Goal: Check status: Check status

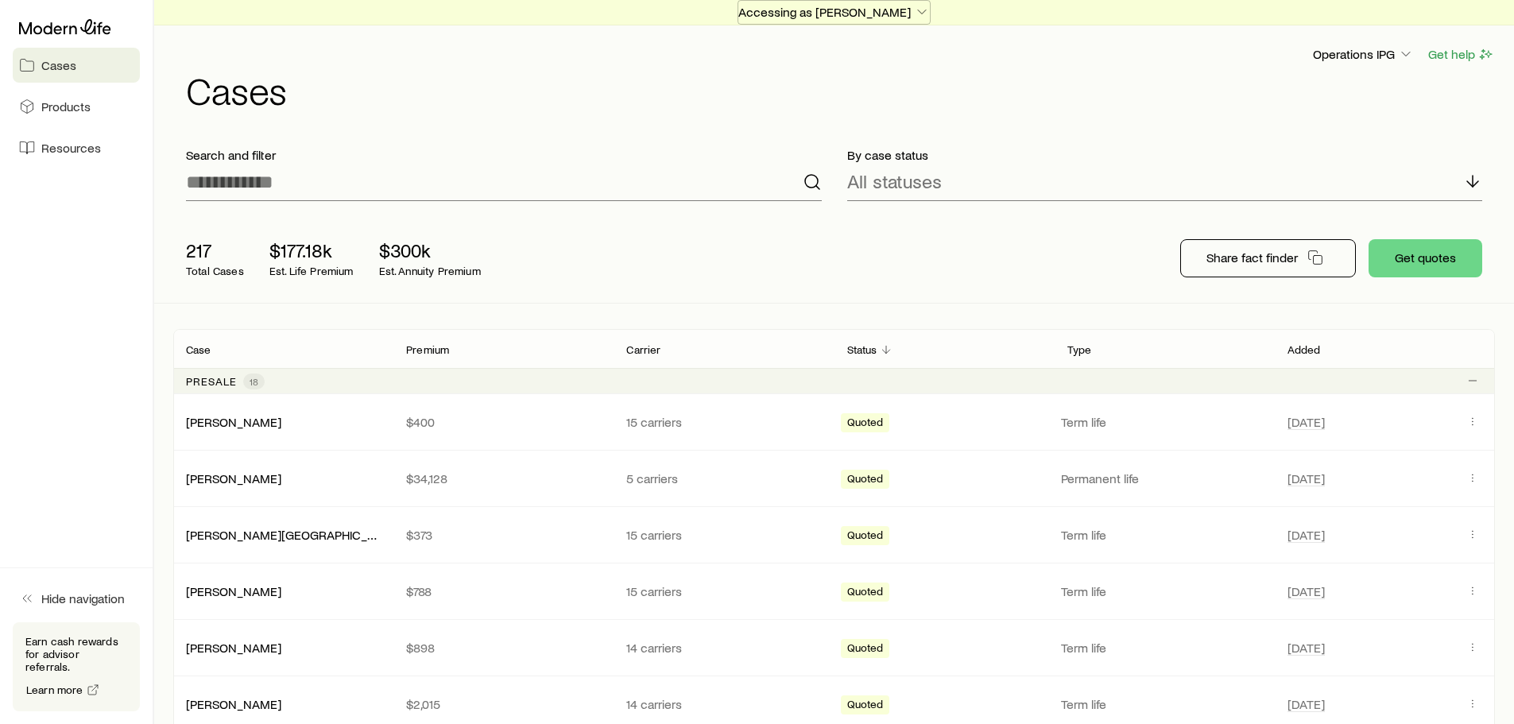
click at [827, 14] on p "Accessing as [PERSON_NAME]" at bounding box center [834, 12] width 192 height 16
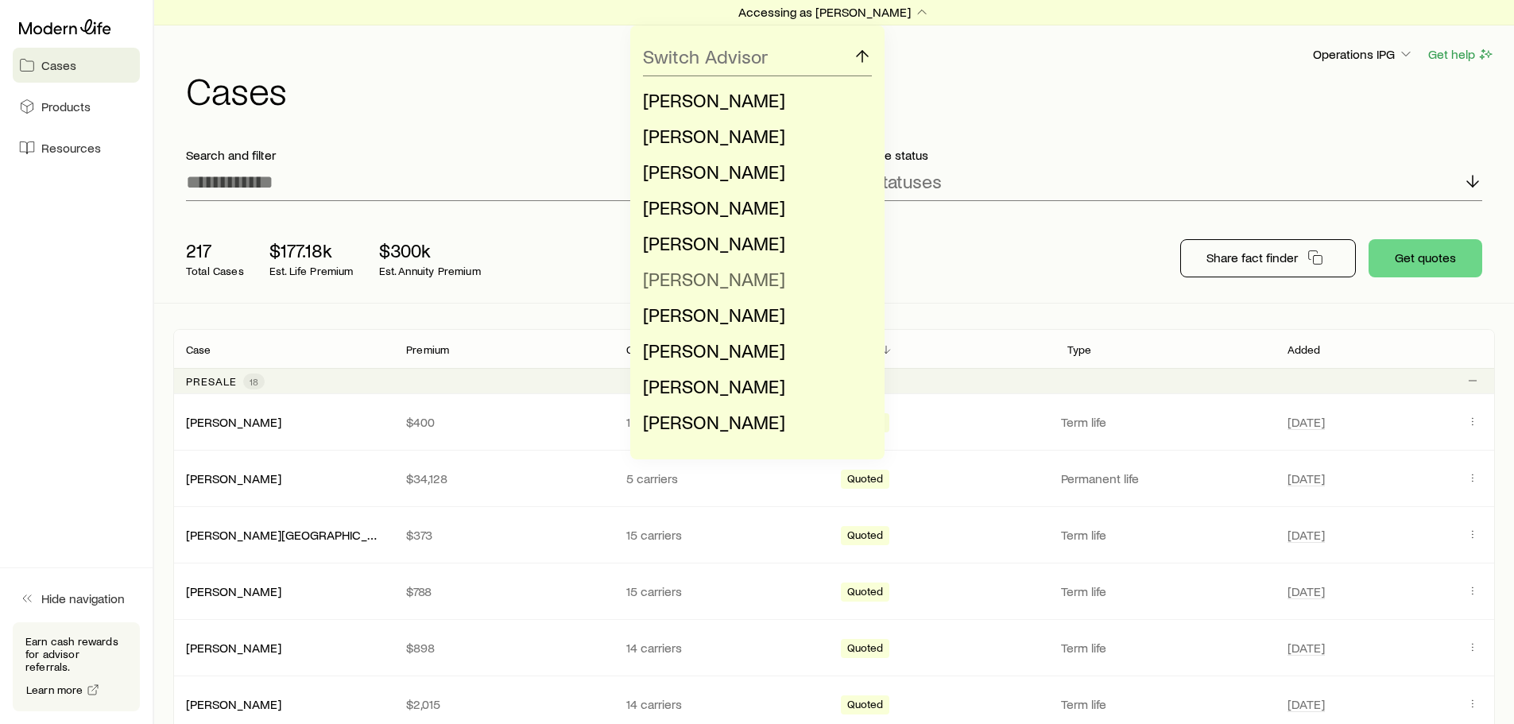
click at [689, 278] on span "[PERSON_NAME]" at bounding box center [714, 278] width 142 height 23
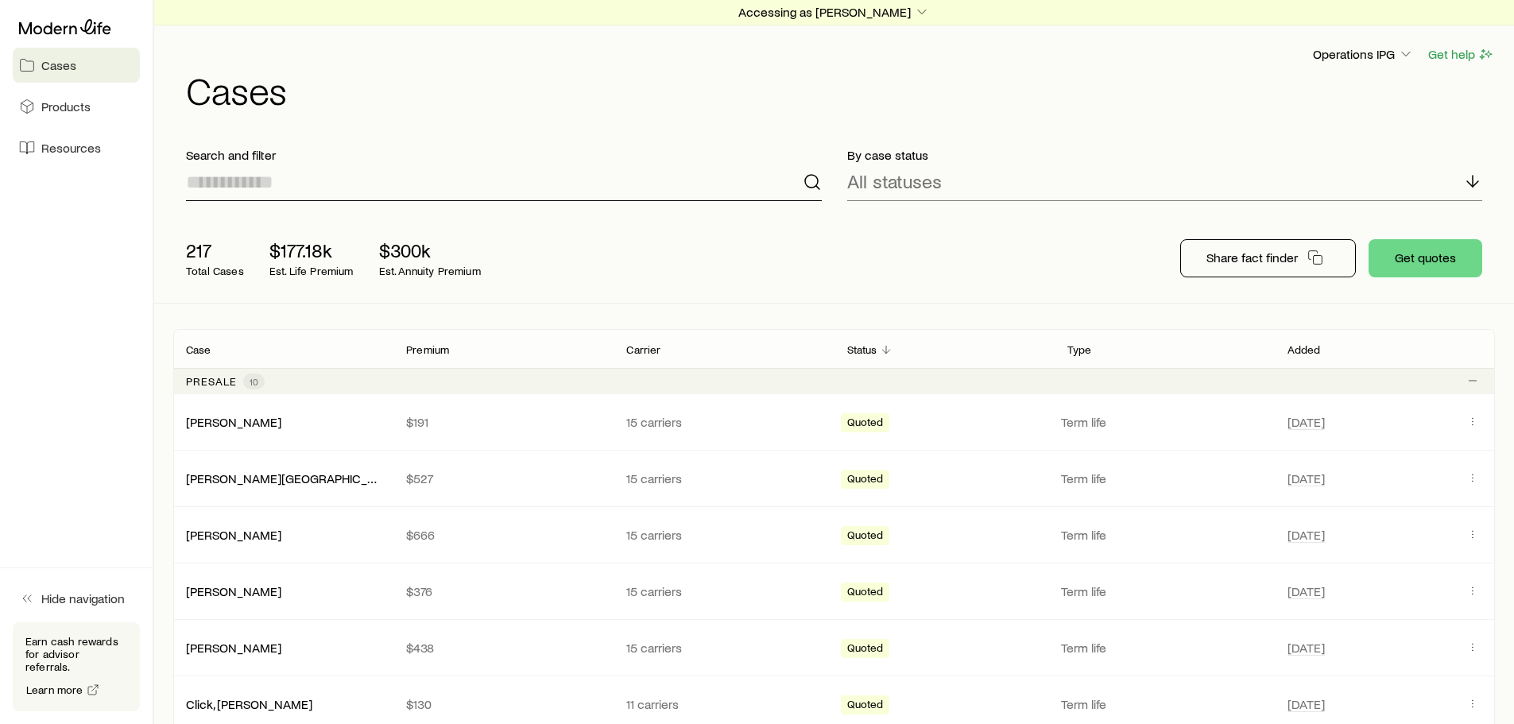
click at [470, 188] on input at bounding box center [504, 182] width 636 height 38
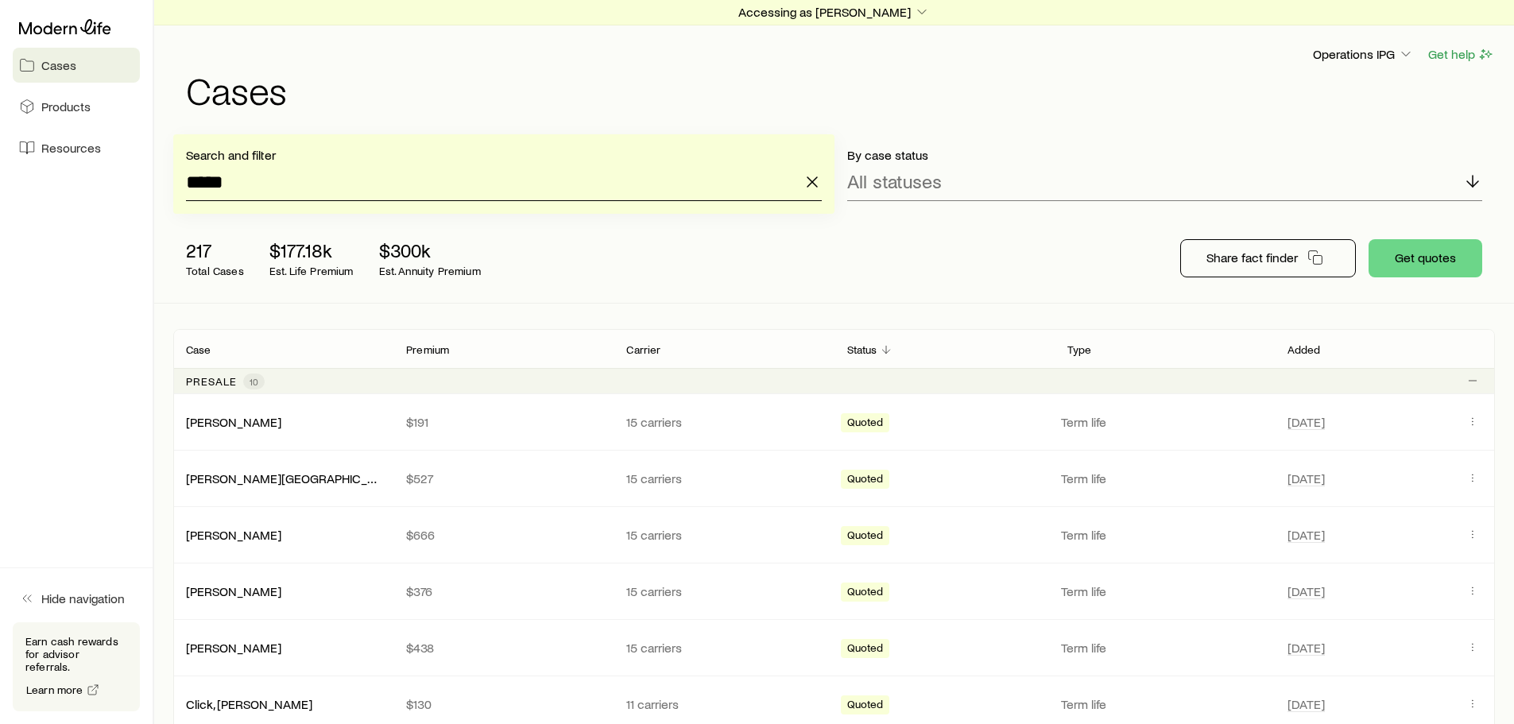
click at [315, 196] on input "*****" at bounding box center [504, 182] width 636 height 38
type input "*****"
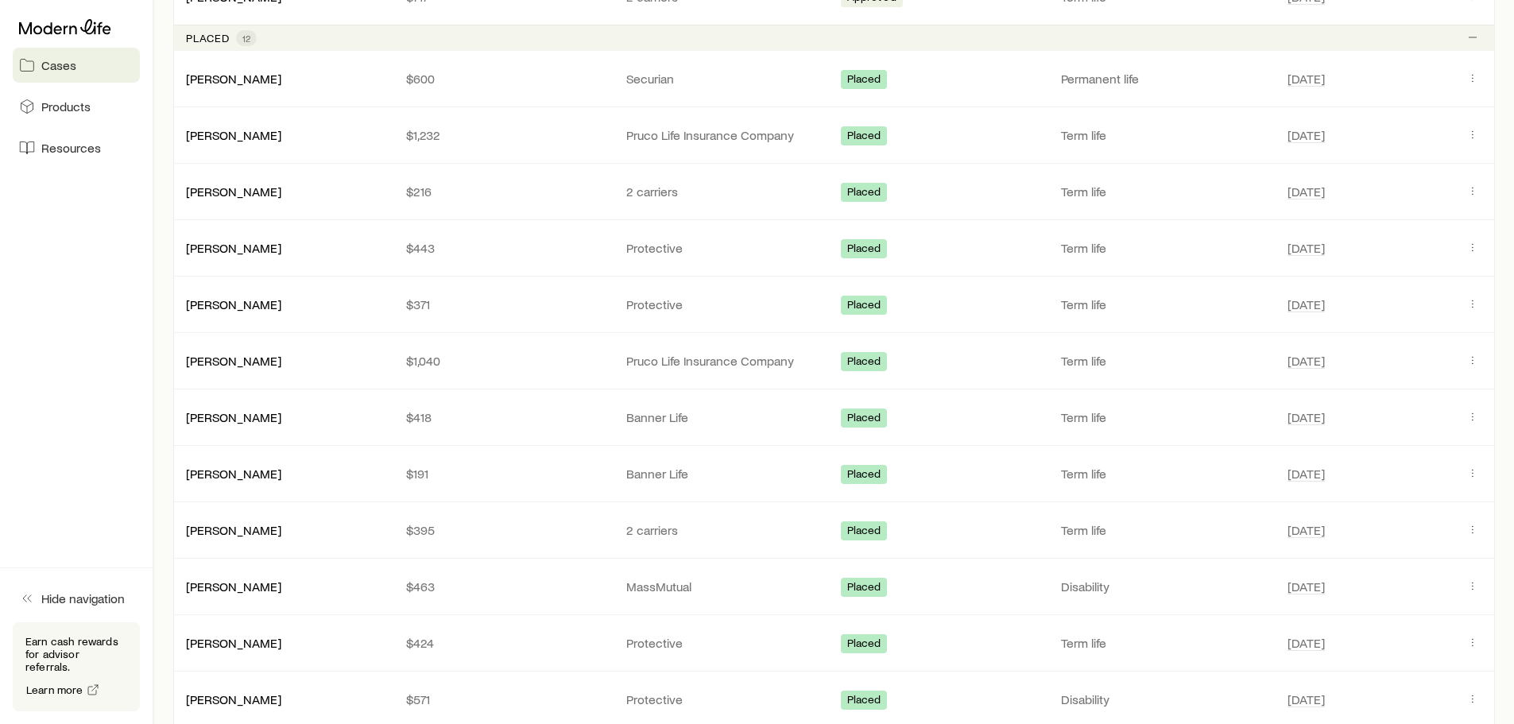
scroll to position [1272, 0]
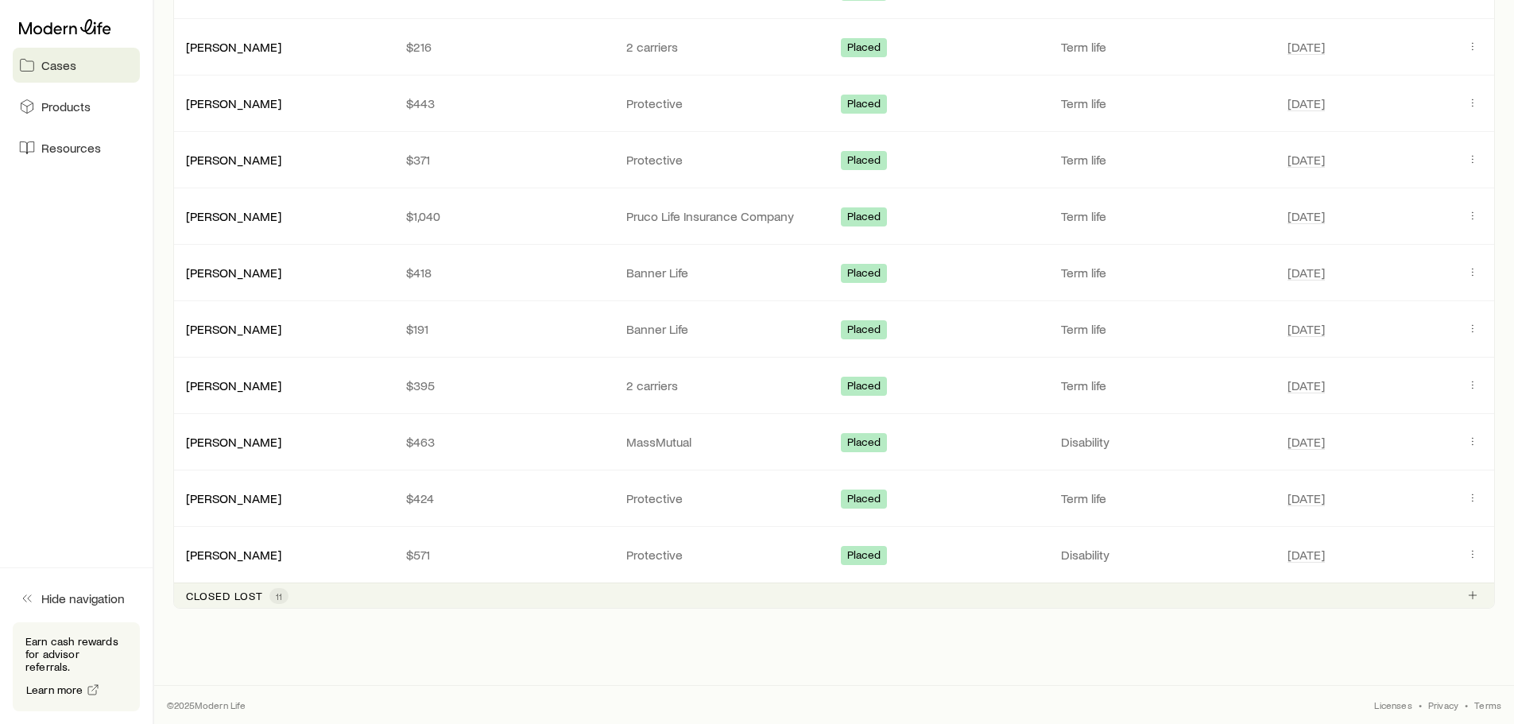
click at [258, 591] on p "Closed lost" at bounding box center [224, 596] width 77 height 13
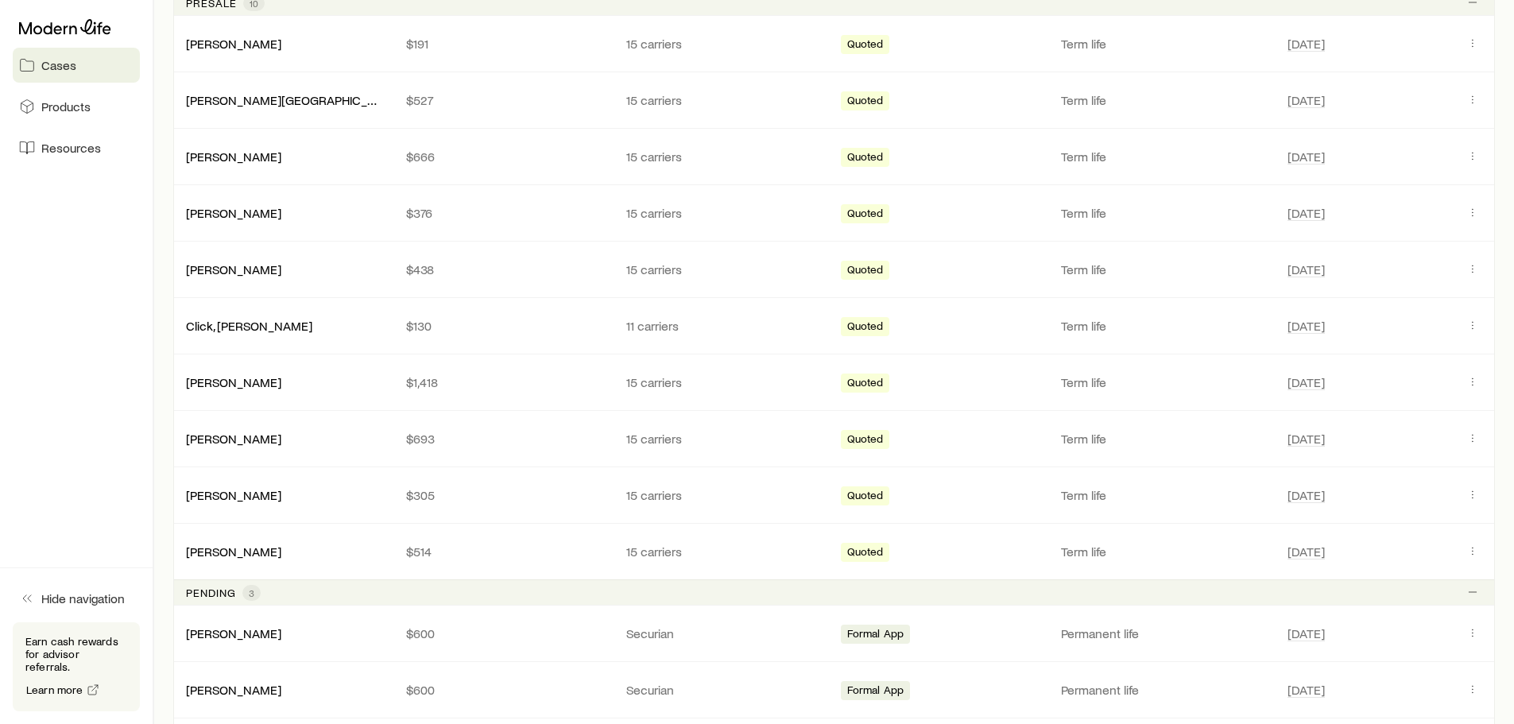
scroll to position [145, 0]
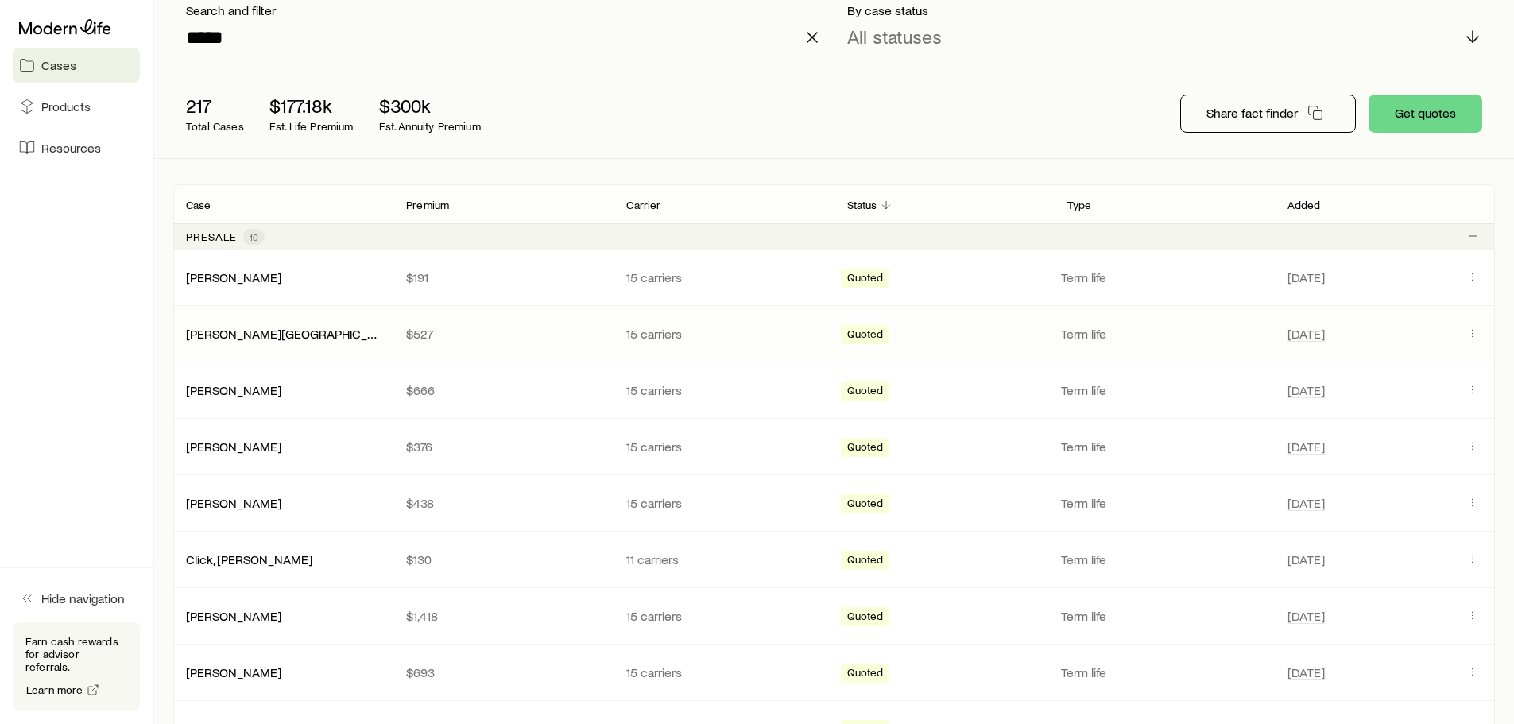
click at [297, 329] on div "[PERSON_NAME][GEOGRAPHIC_DATA]" at bounding box center [283, 334] width 220 height 16
click at [1477, 329] on icon "Client cases" at bounding box center [1472, 333] width 13 height 13
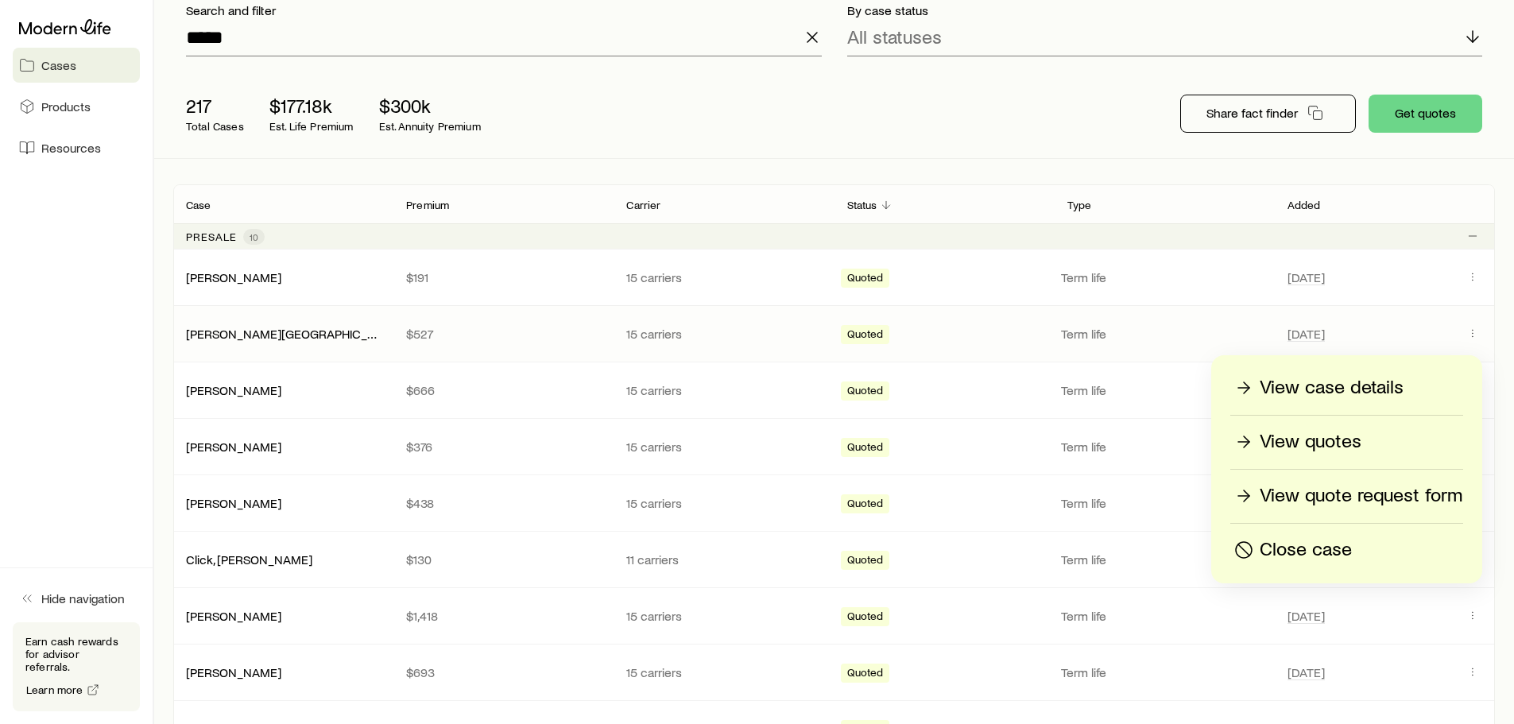
click at [1313, 394] on p "View case details" at bounding box center [1332, 387] width 144 height 25
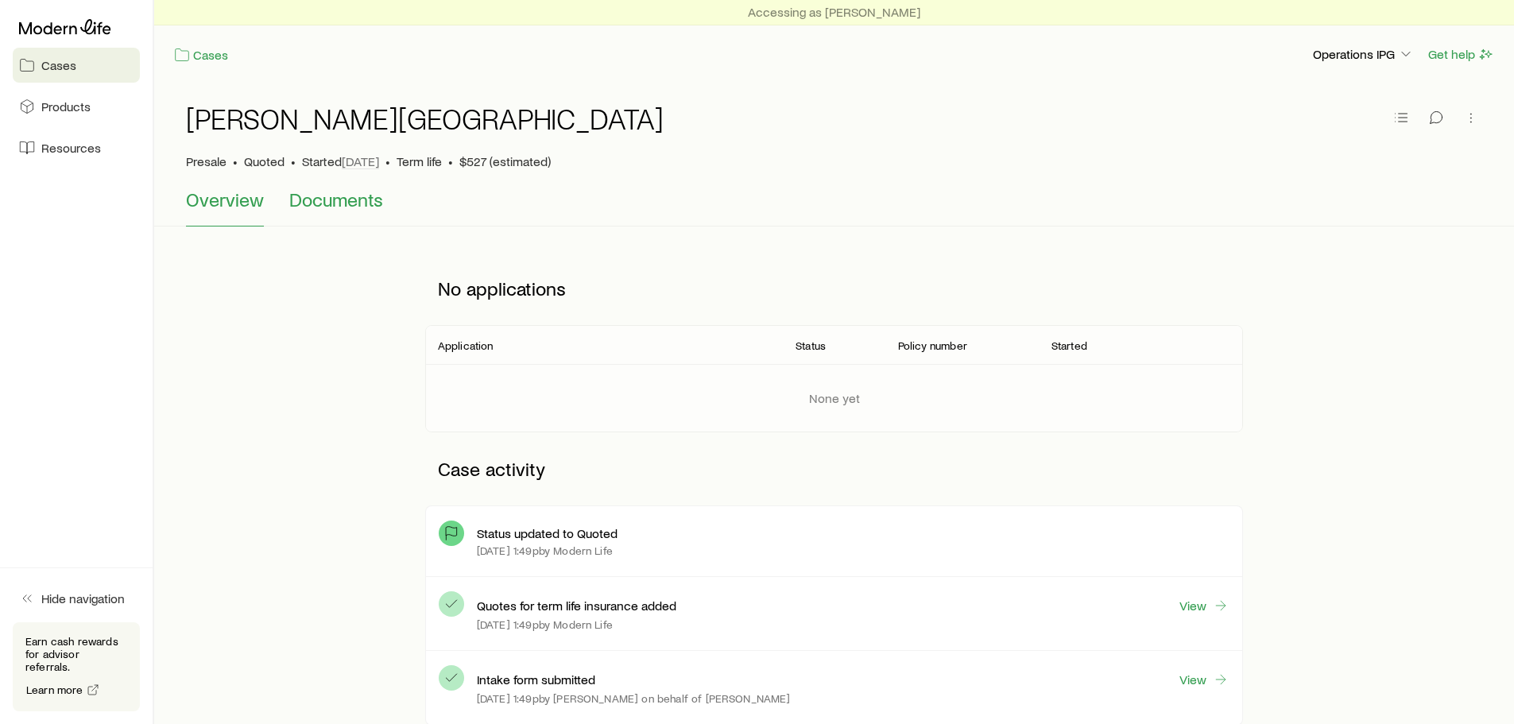
click at [350, 198] on span "Documents" at bounding box center [336, 199] width 94 height 22
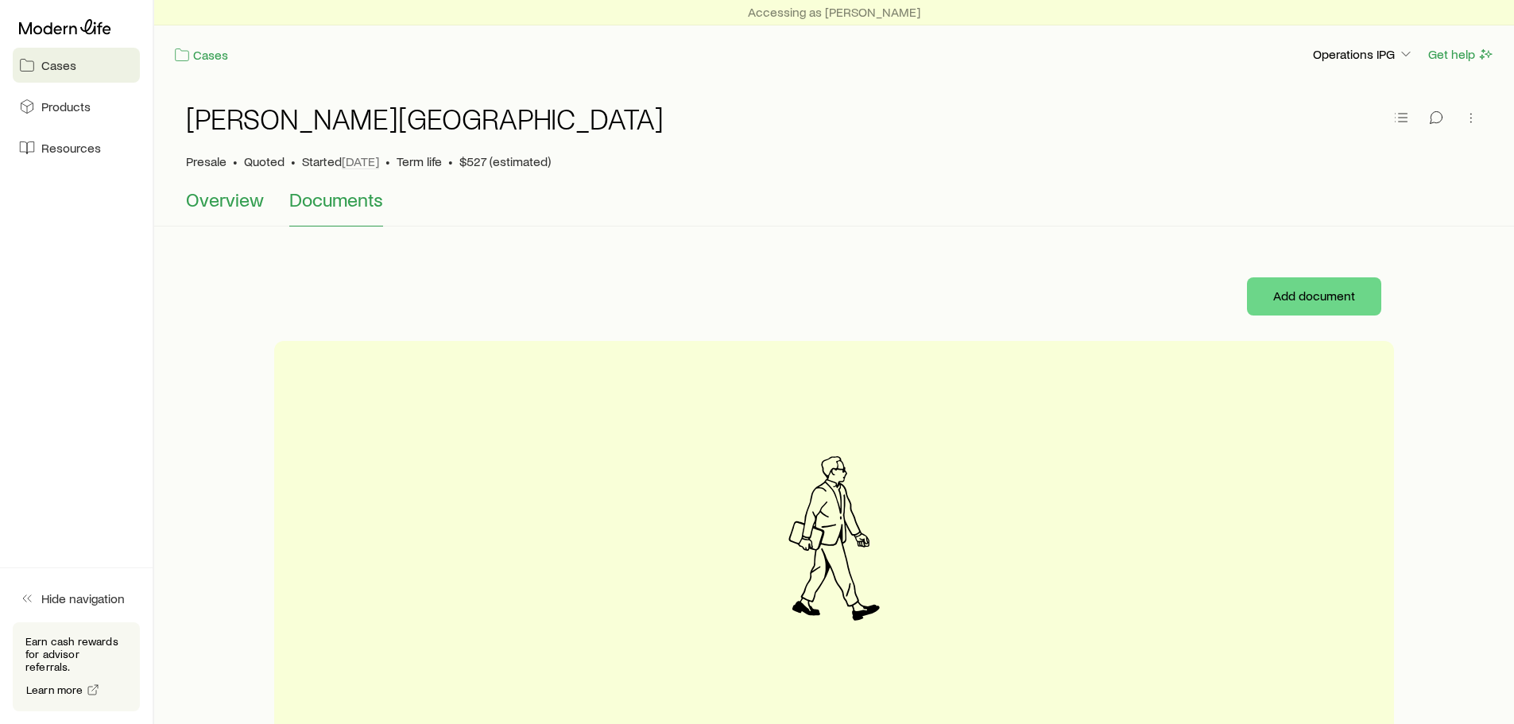
click at [191, 199] on span "Overview" at bounding box center [225, 199] width 78 height 22
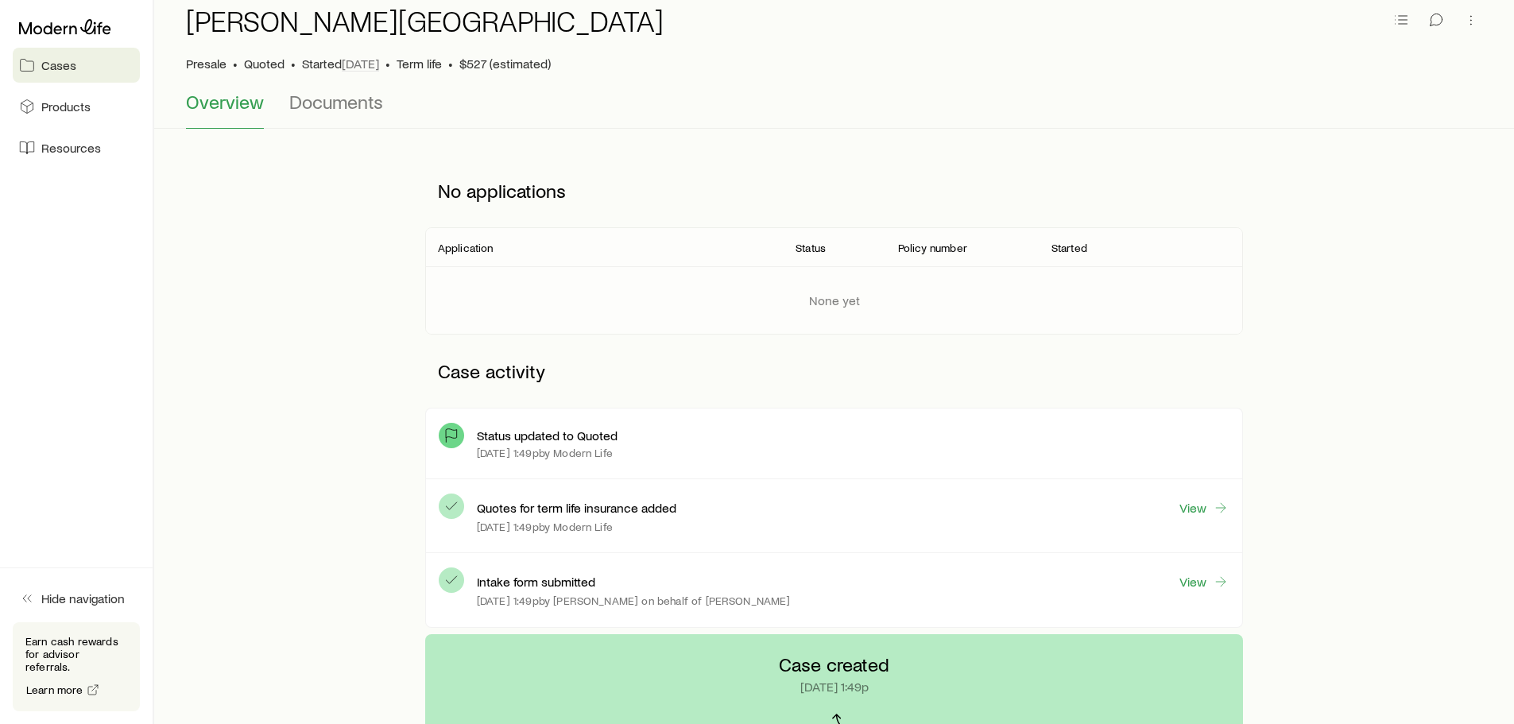
scroll to position [318, 0]
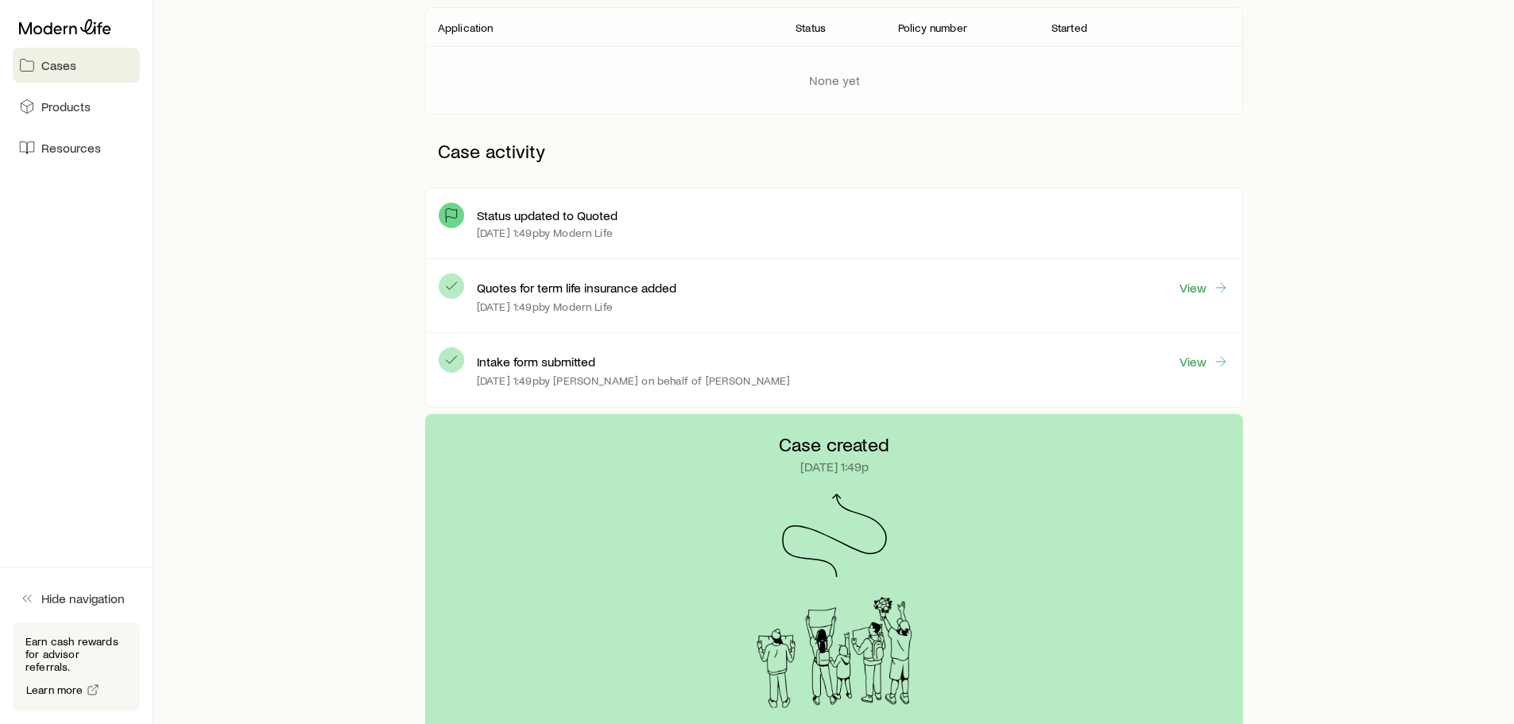
click at [556, 217] on p "Status updated to Quoted" at bounding box center [547, 215] width 141 height 16
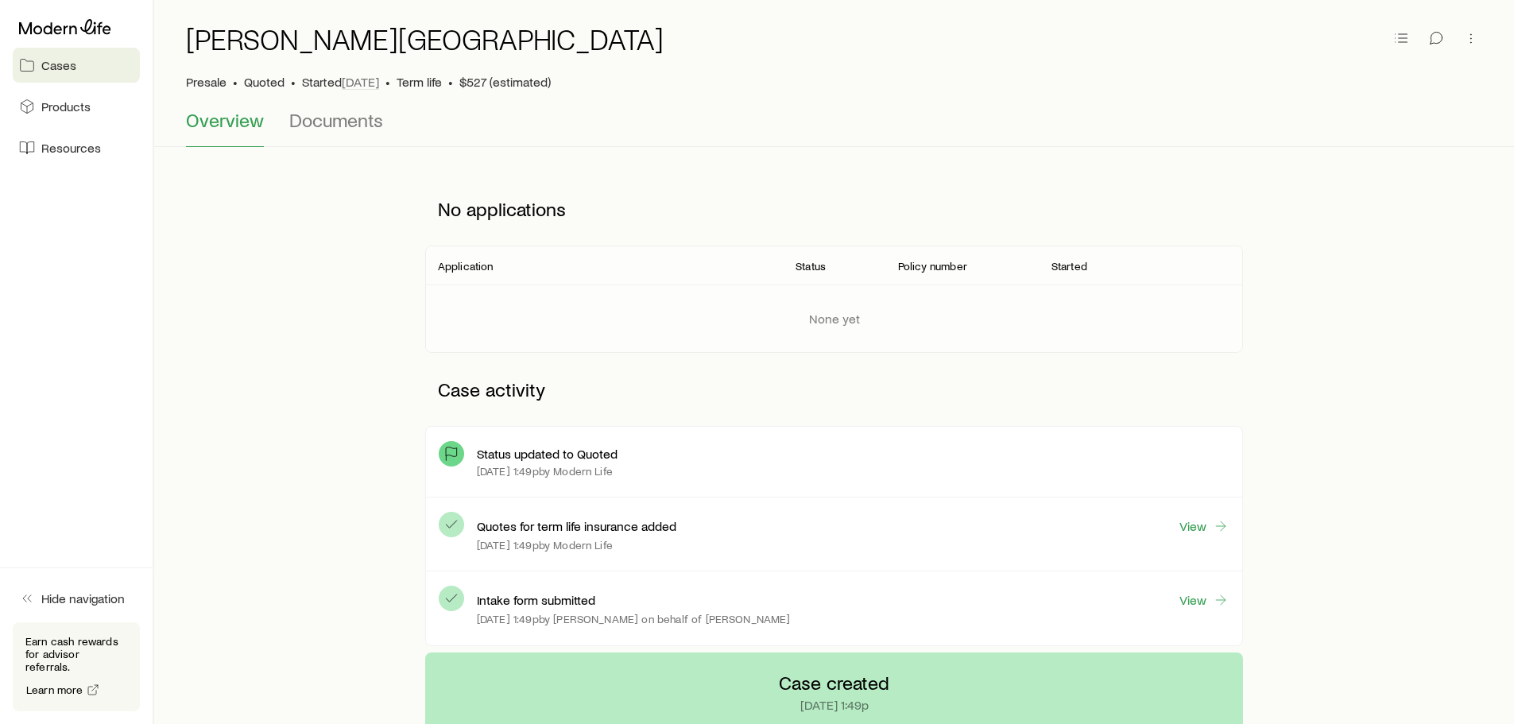
scroll to position [0, 0]
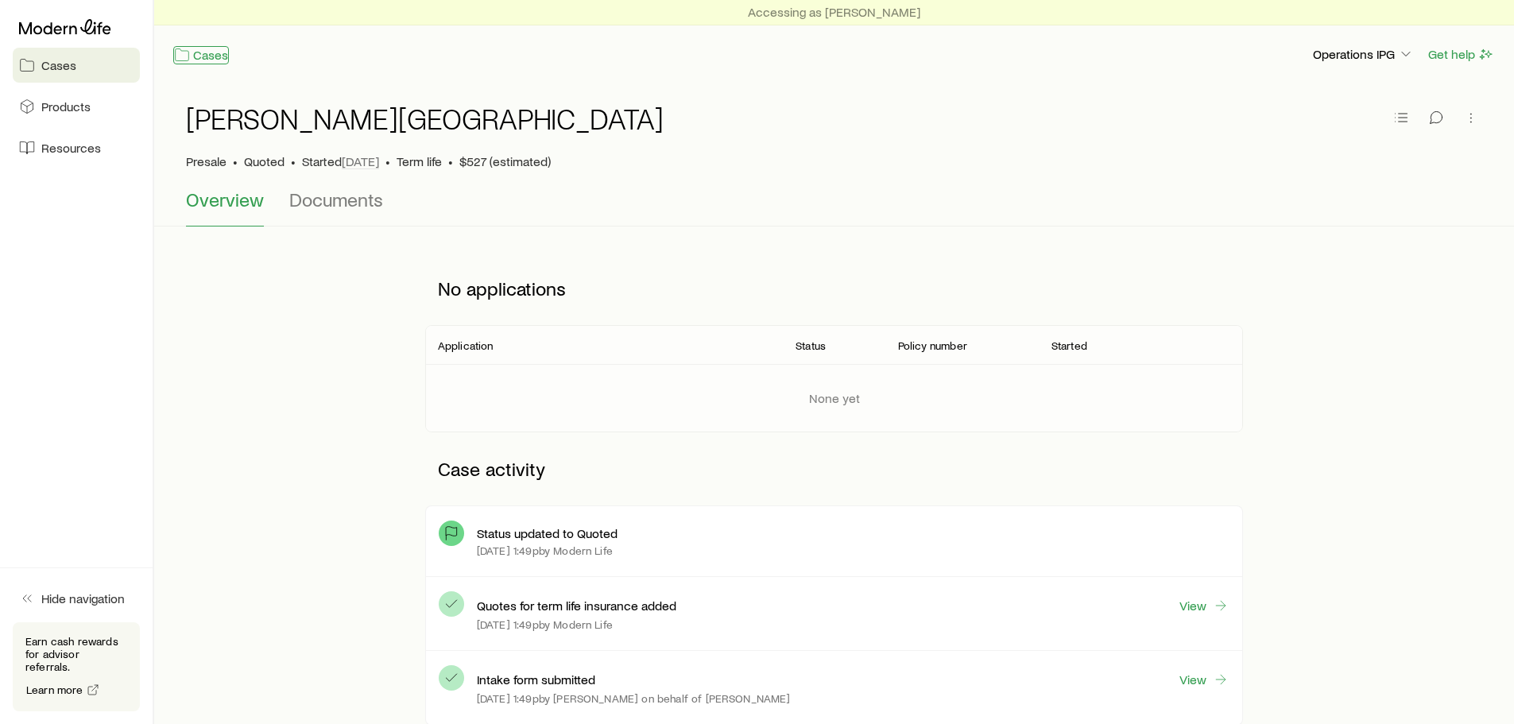
click at [213, 52] on link "Cases" at bounding box center [201, 55] width 56 height 18
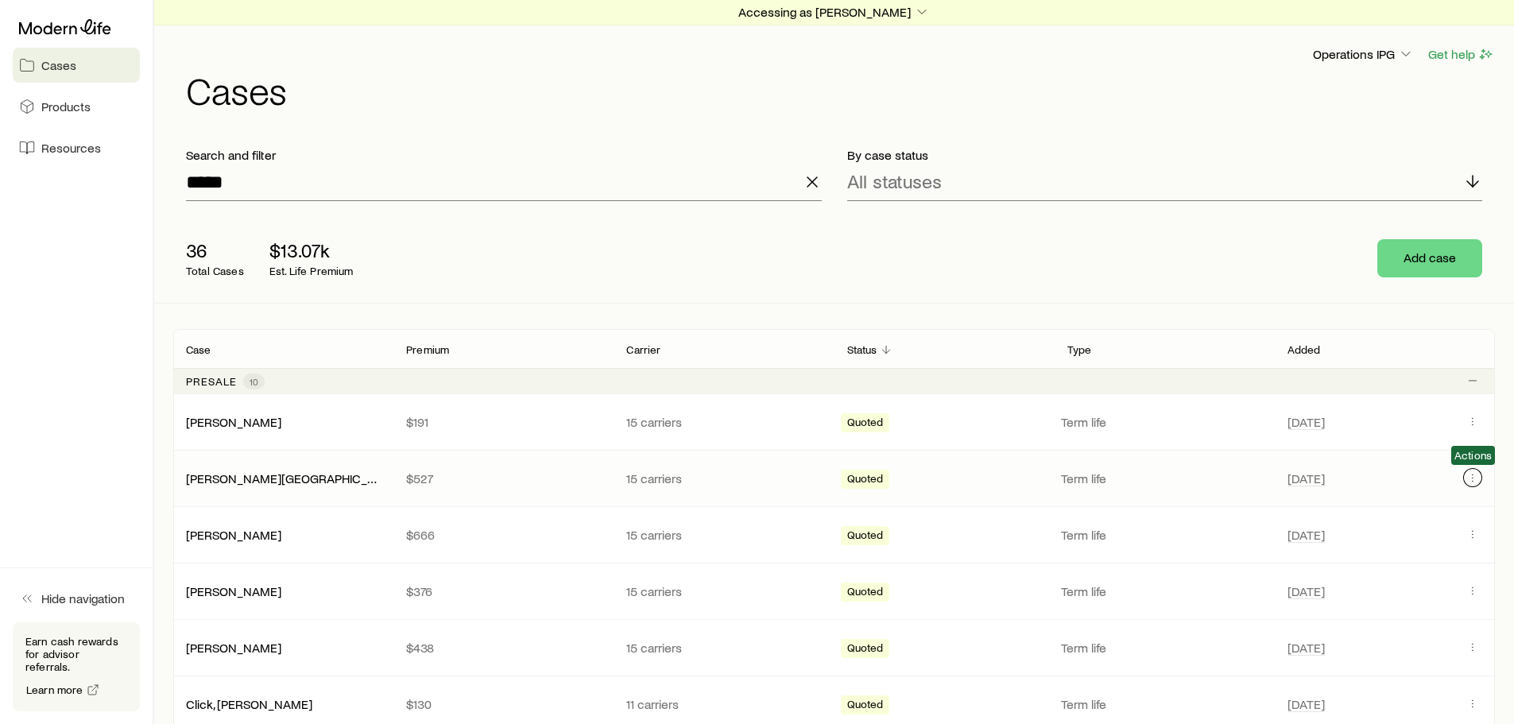
click at [1470, 475] on icon "Client cases" at bounding box center [1472, 477] width 13 height 13
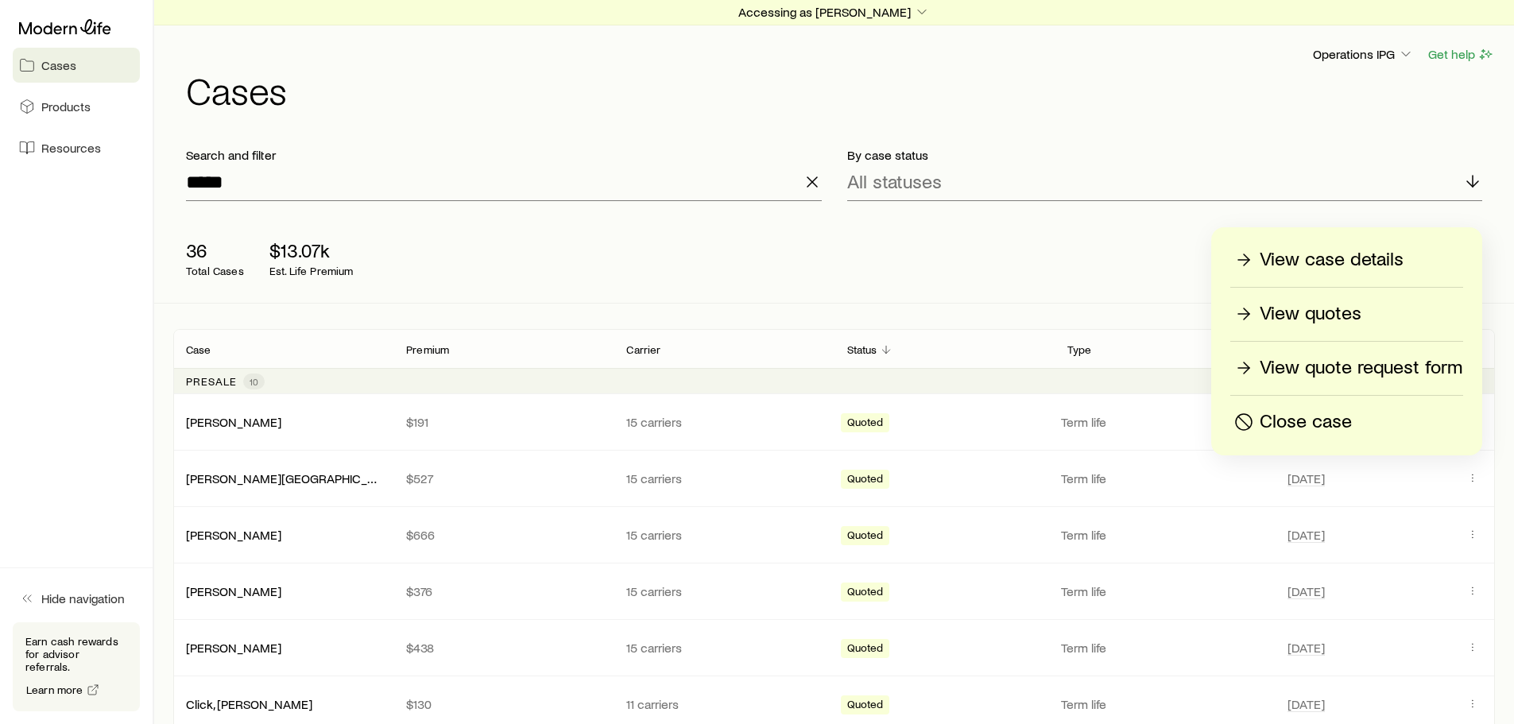
click at [1338, 308] on p "View quotes" at bounding box center [1311, 313] width 102 height 25
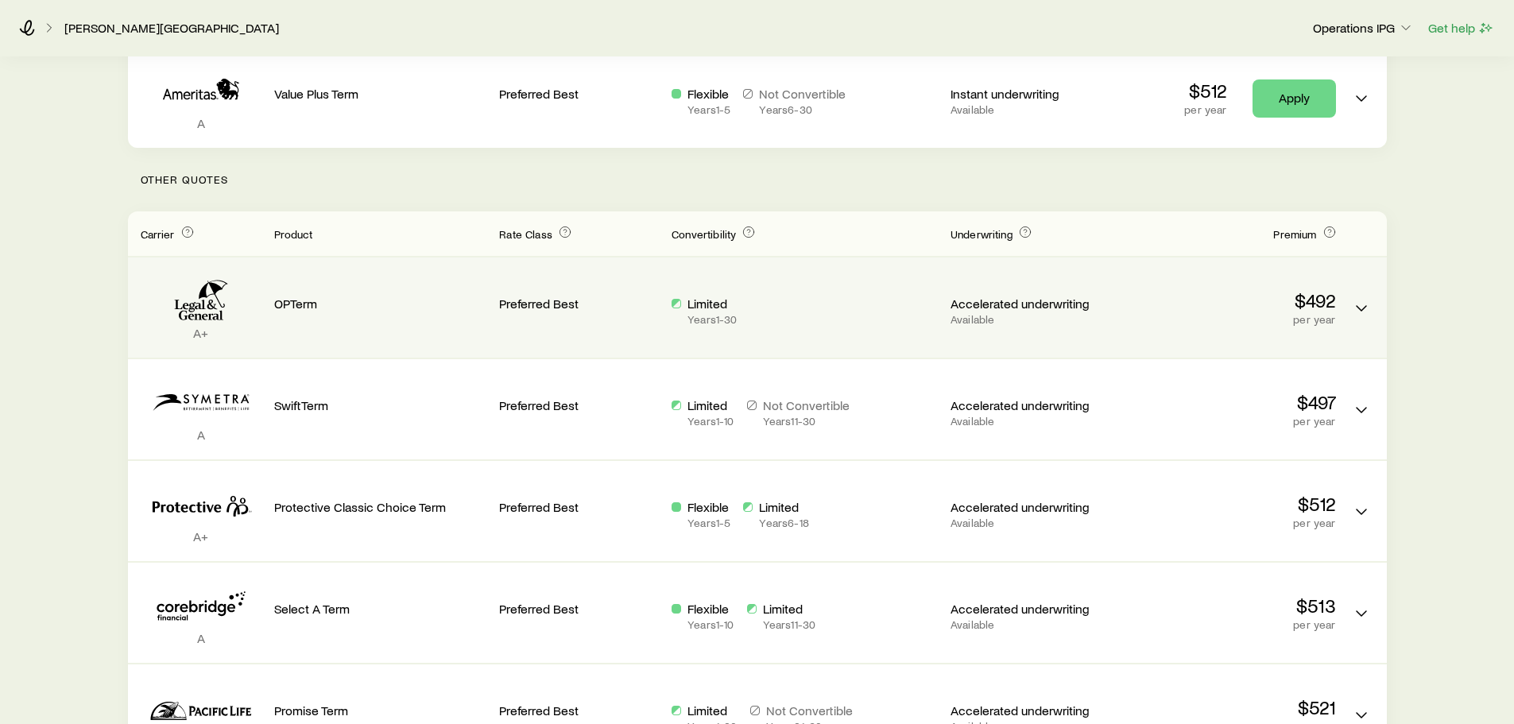
scroll to position [318, 0]
click at [749, 329] on div "Limited Years 1 - 30" at bounding box center [805, 306] width 266 height 75
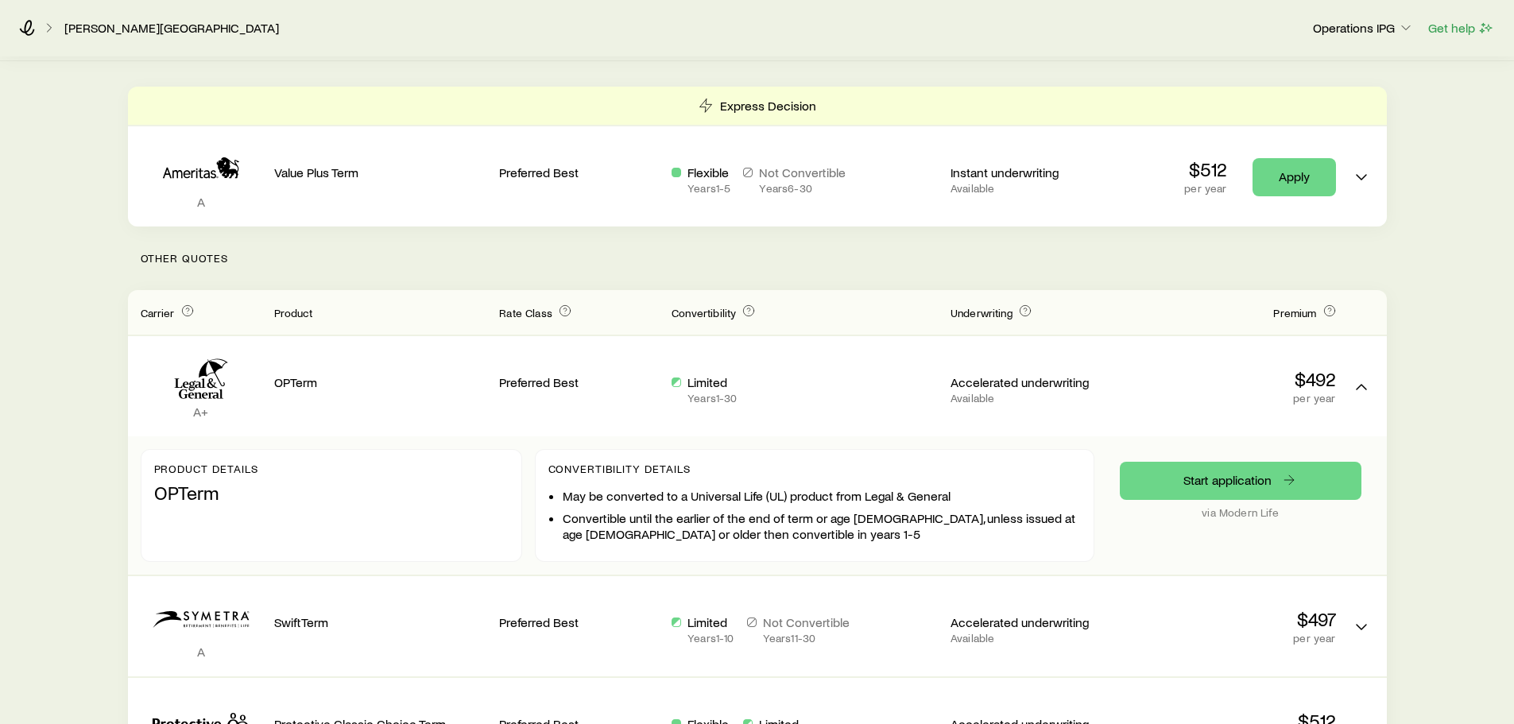
scroll to position [0, 0]
